Goal: Transaction & Acquisition: Purchase product/service

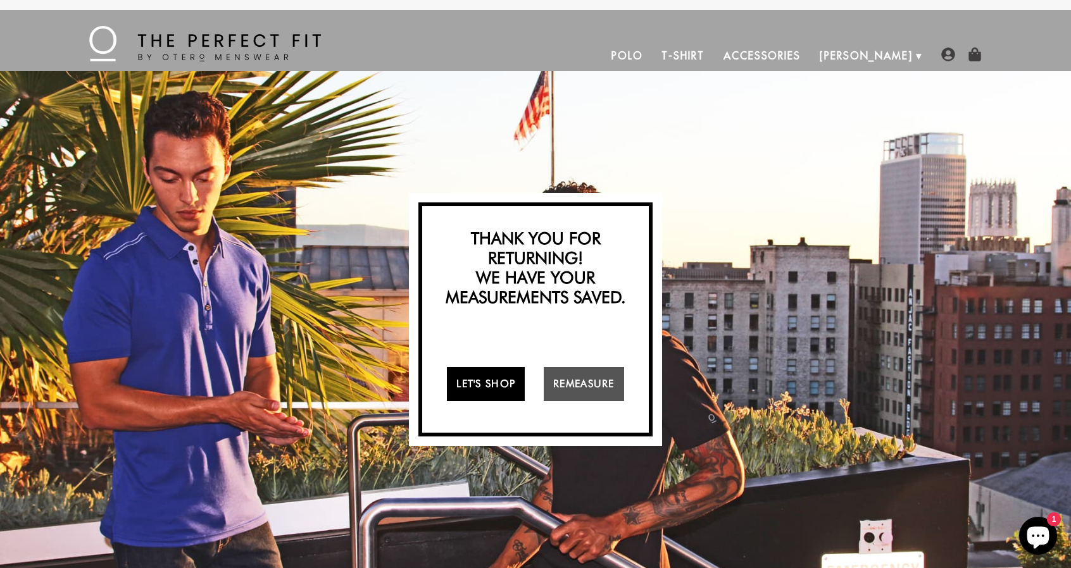
click at [477, 382] on link "Let's Shop" at bounding box center [486, 384] width 78 height 34
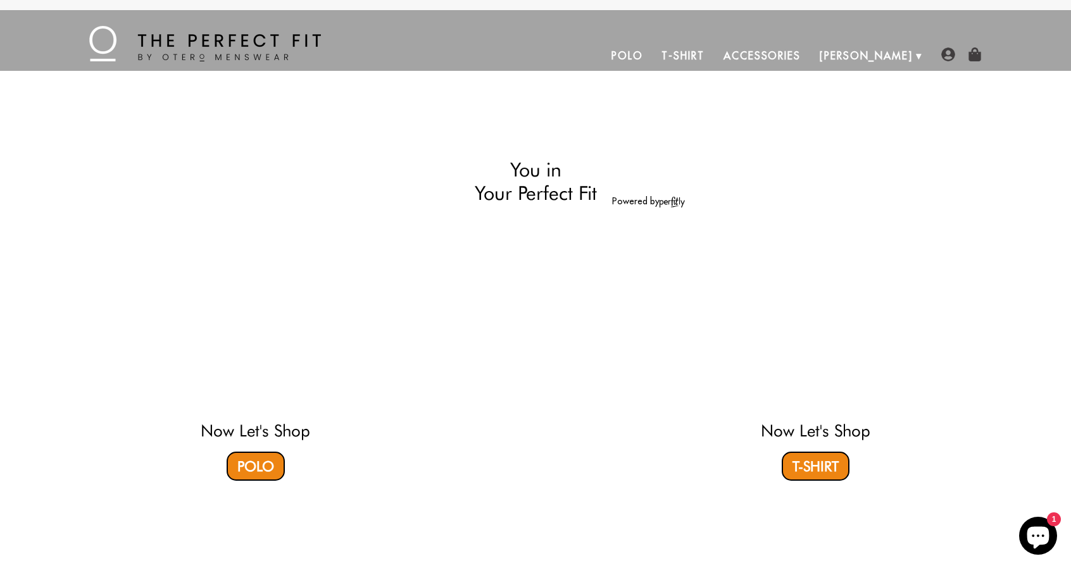
select select "XL"
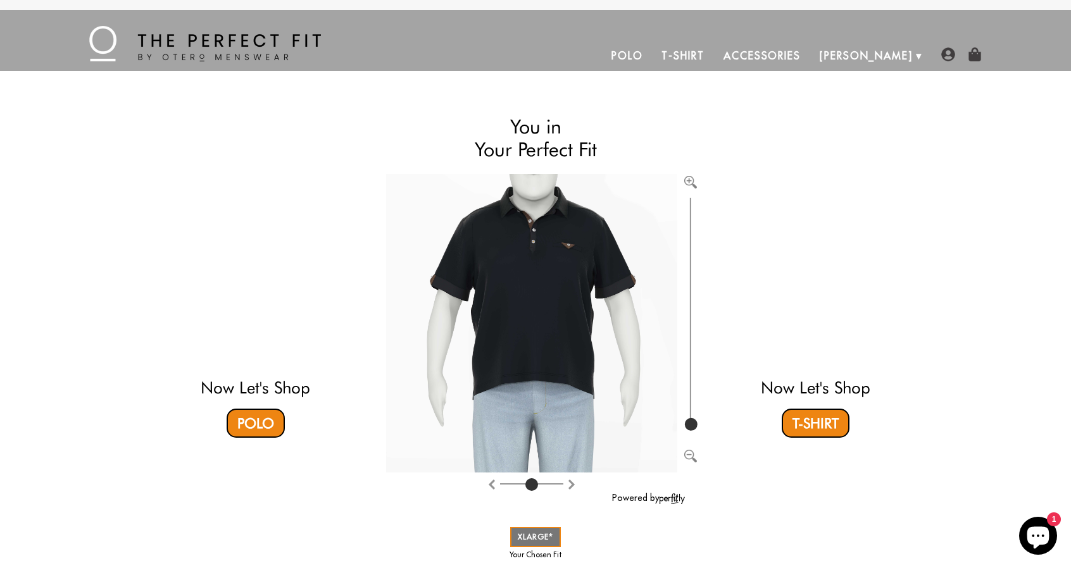
click at [652, 54] on link "Polo" at bounding box center [627, 55] width 51 height 30
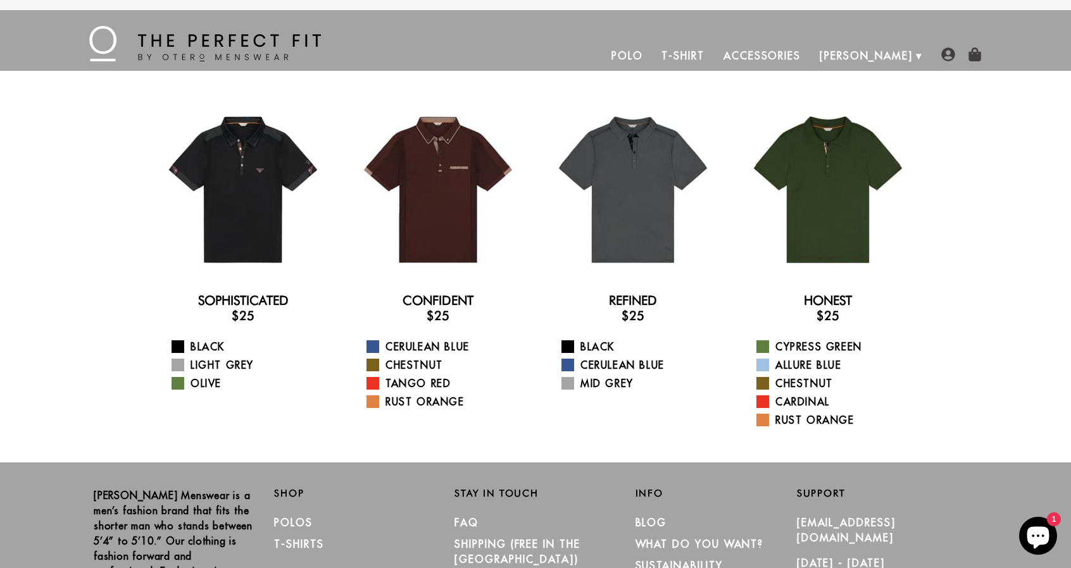
scroll to position [153, 0]
